Goal: Information Seeking & Learning: Learn about a topic

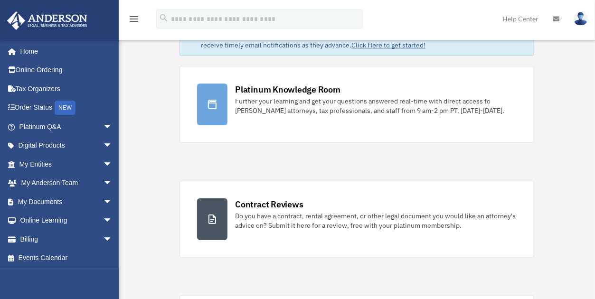
scroll to position [61, 0]
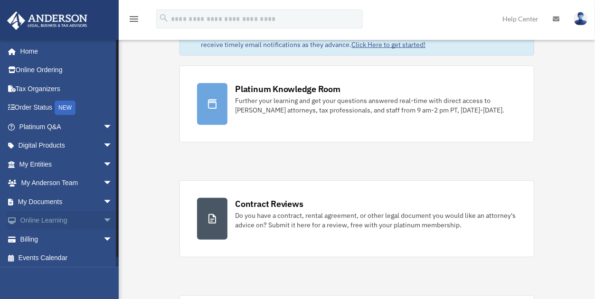
click at [103, 219] on span "arrow_drop_down" at bounding box center [112, 220] width 19 height 19
click at [57, 240] on link "Courses" at bounding box center [70, 239] width 114 height 19
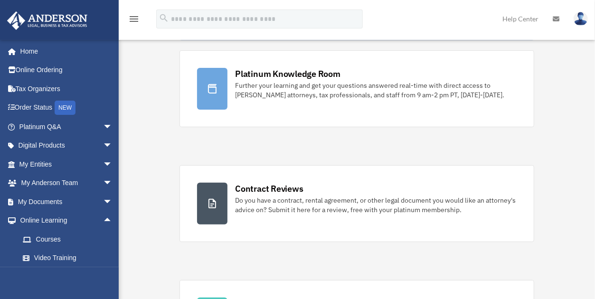
scroll to position [125, 0]
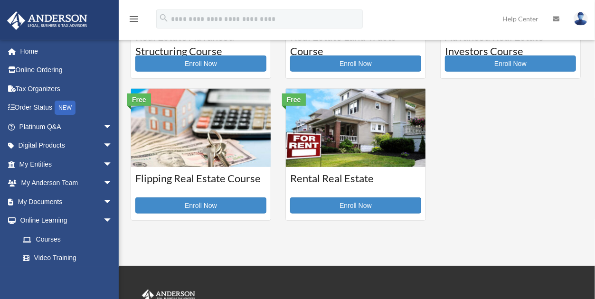
scroll to position [272, 0]
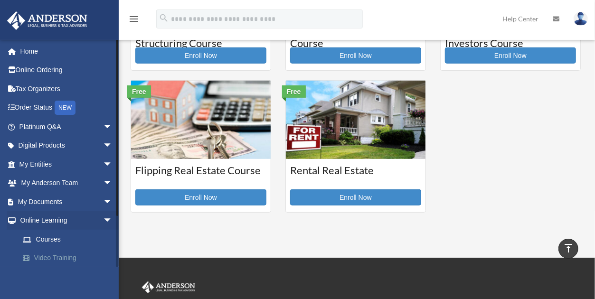
click at [59, 258] on link "Video Training" at bounding box center [70, 258] width 114 height 19
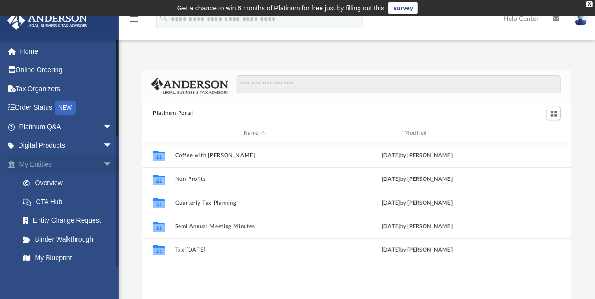
click at [103, 163] on span "arrow_drop_down" at bounding box center [112, 164] width 19 height 19
click at [103, 180] on span "arrow_drop_down" at bounding box center [112, 183] width 19 height 19
click at [103, 201] on span "arrow_drop_down" at bounding box center [112, 201] width 19 height 19
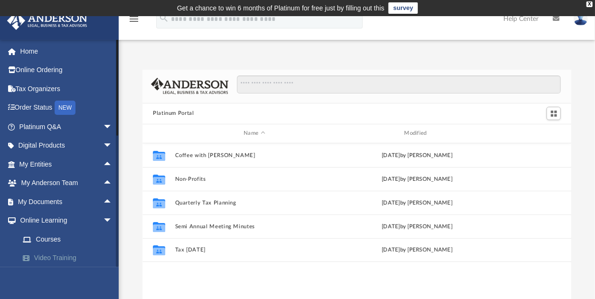
click at [65, 258] on link "Video Training" at bounding box center [70, 258] width 114 height 19
click at [72, 257] on link "Video Training" at bounding box center [70, 258] width 114 height 19
click at [71, 257] on link "Video Training" at bounding box center [70, 258] width 114 height 19
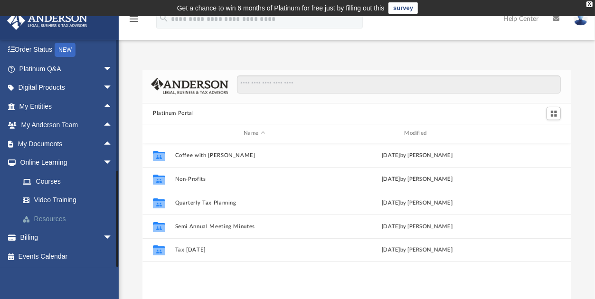
click at [51, 217] on link "Resources" at bounding box center [70, 219] width 114 height 19
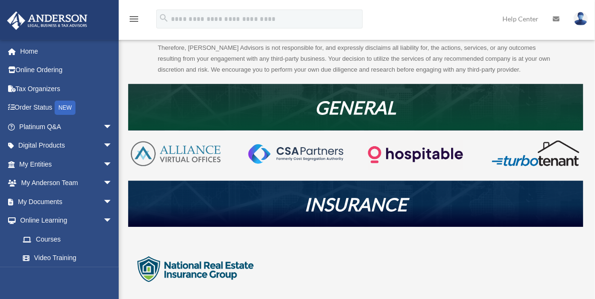
scroll to position [266, 0]
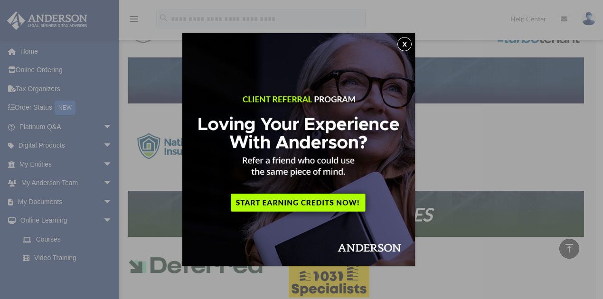
click at [409, 45] on button "x" at bounding box center [405, 44] width 14 height 14
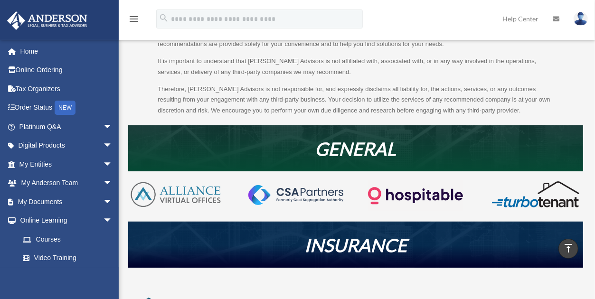
scroll to position [100, 0]
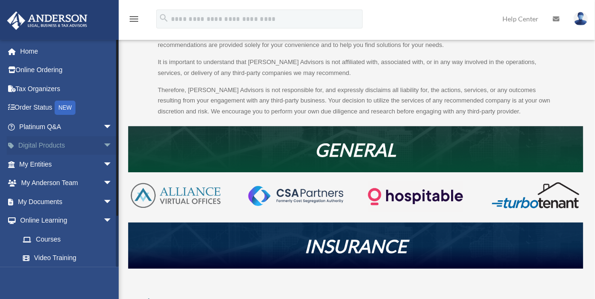
click at [103, 144] on span "arrow_drop_down" at bounding box center [112, 145] width 19 height 19
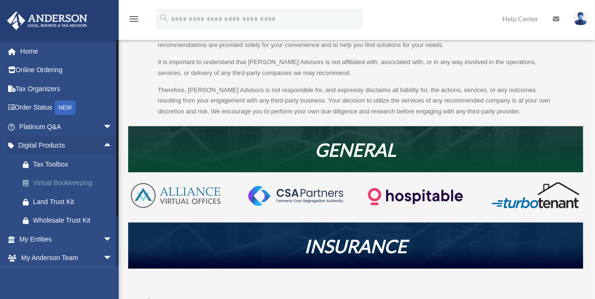
click at [76, 182] on div "Virtual Bookkeeping" at bounding box center [74, 183] width 82 height 12
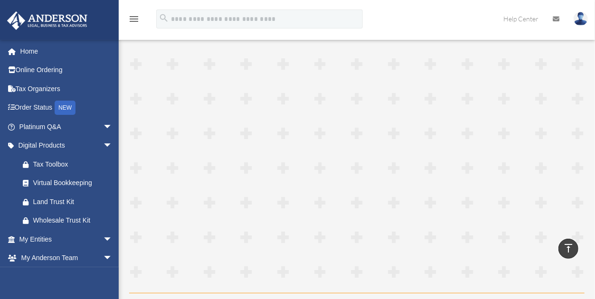
scroll to position [1764, 0]
